Goal: Check status: Check status

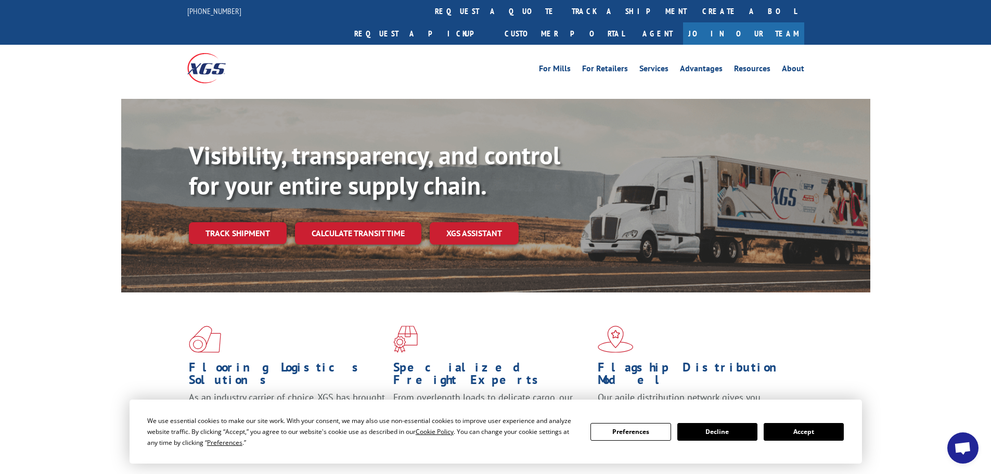
click at [812, 432] on button "Accept" at bounding box center [803, 432] width 80 height 18
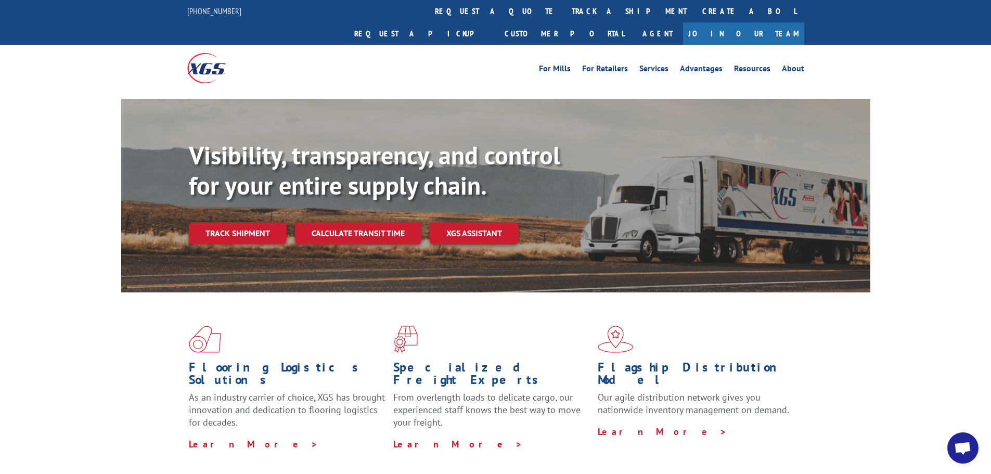
click at [538, 391] on p "From overlength loads to delicate cargo, our experienced staff knows the best w…" at bounding box center [491, 414] width 197 height 46
click at [263, 222] on link "Track shipment" at bounding box center [238, 233] width 98 height 22
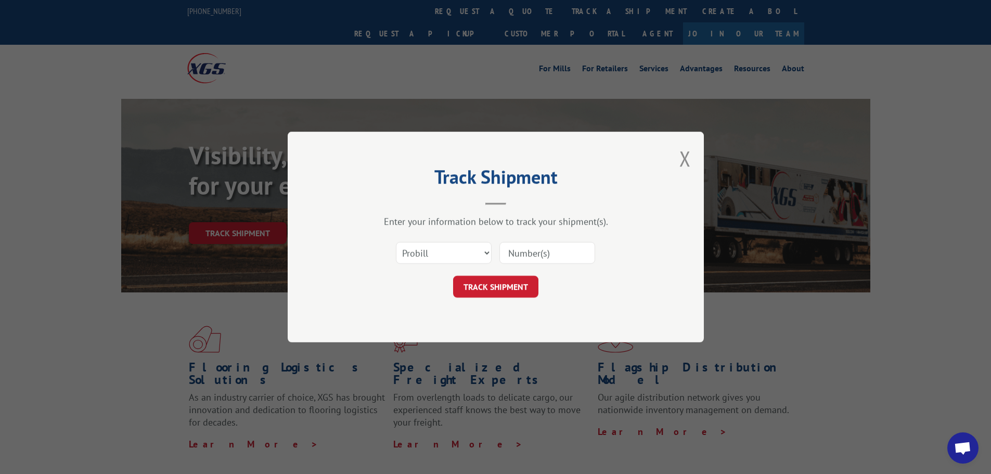
click at [483, 231] on div "Enter your information below to track your shipment(s). Select category... Prob…" at bounding box center [496, 256] width 312 height 82
click at [479, 254] on select "Select category... Probill BOL PO" at bounding box center [444, 253] width 96 height 22
select select "bol"
click at [396, 242] on select "Select category... Probill BOL PO" at bounding box center [444, 253] width 96 height 22
click at [524, 251] on input at bounding box center [547, 253] width 96 height 22
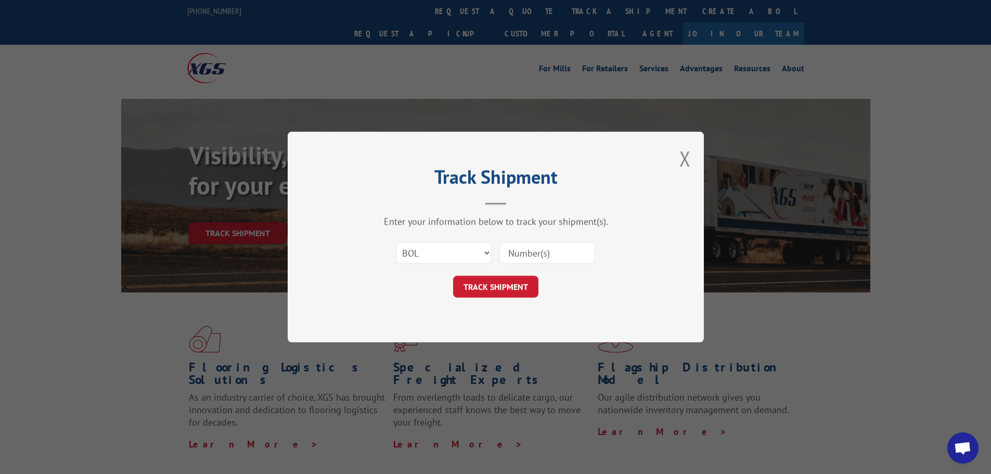
click at [534, 250] on input at bounding box center [547, 253] width 96 height 22
paste input "34106330"
type input "34106330"
click at [509, 278] on button "TRACK SHIPMENT" at bounding box center [495, 287] width 85 height 22
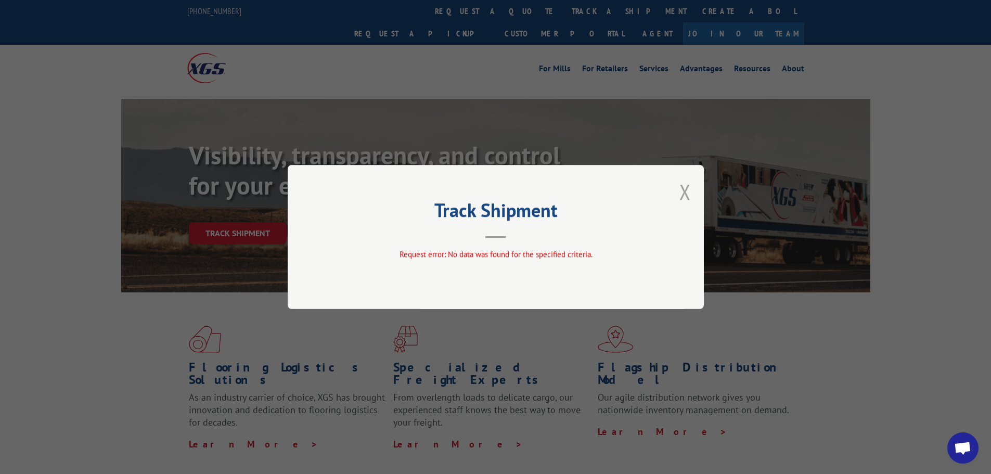
click at [688, 198] on button "Close modal" at bounding box center [684, 192] width 11 height 28
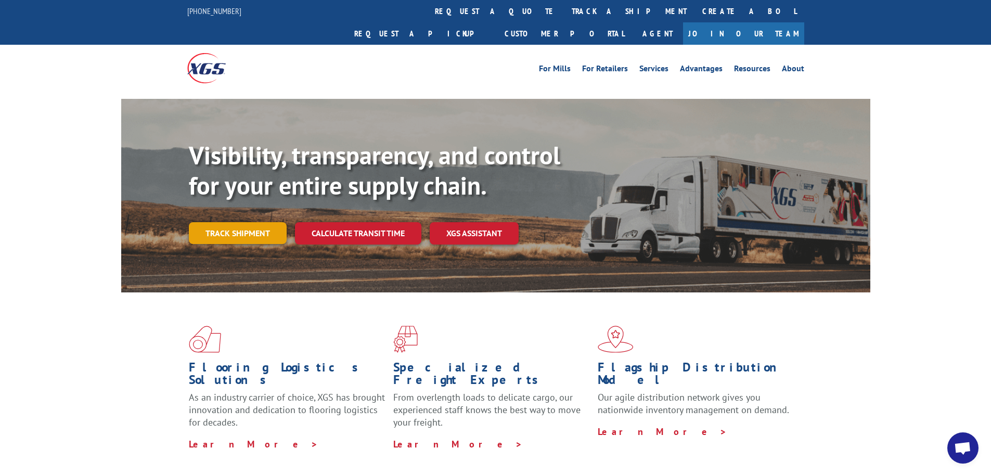
click at [251, 222] on link "Track shipment" at bounding box center [238, 233] width 98 height 22
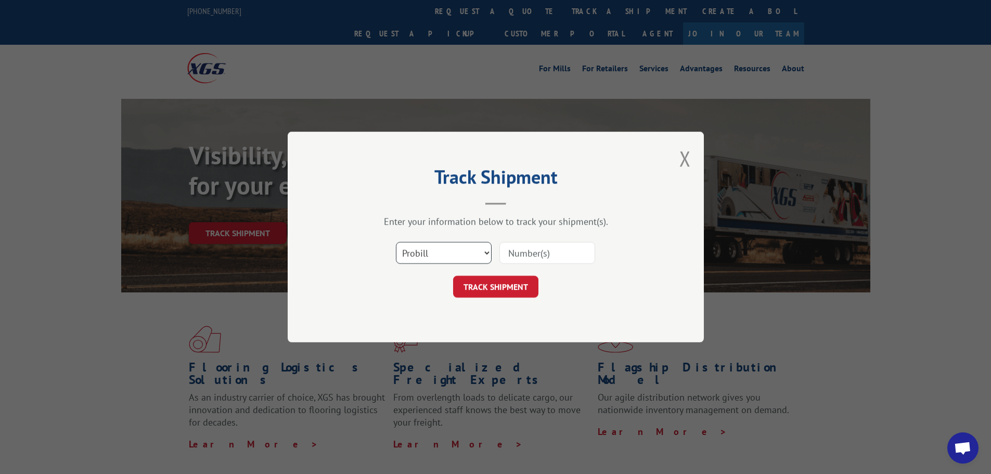
click at [419, 257] on select "Select category... Probill BOL PO" at bounding box center [444, 253] width 96 height 22
click at [597, 269] on div "Select category... Probill BOL PO" at bounding box center [496, 253] width 312 height 34
